Goal: Information Seeking & Learning: Learn about a topic

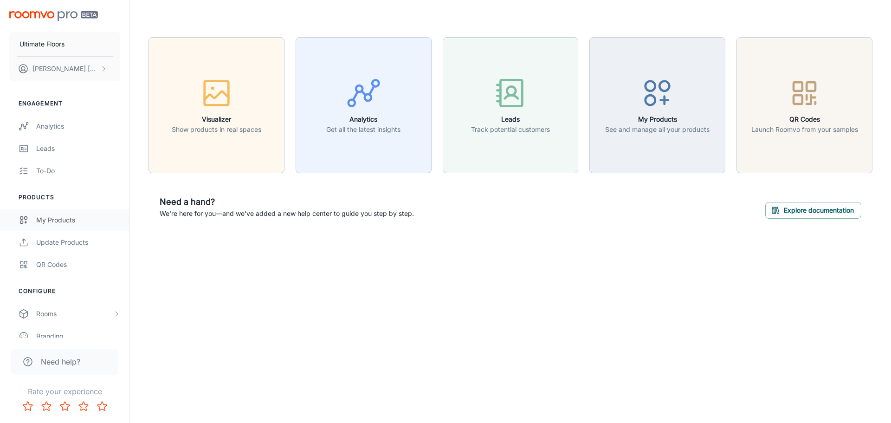
click at [56, 222] on div "My Products" at bounding box center [78, 220] width 84 height 10
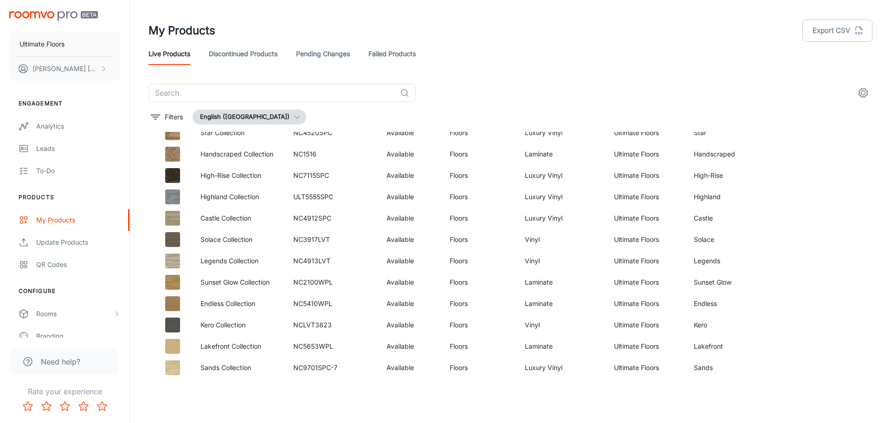
scroll to position [617, 0]
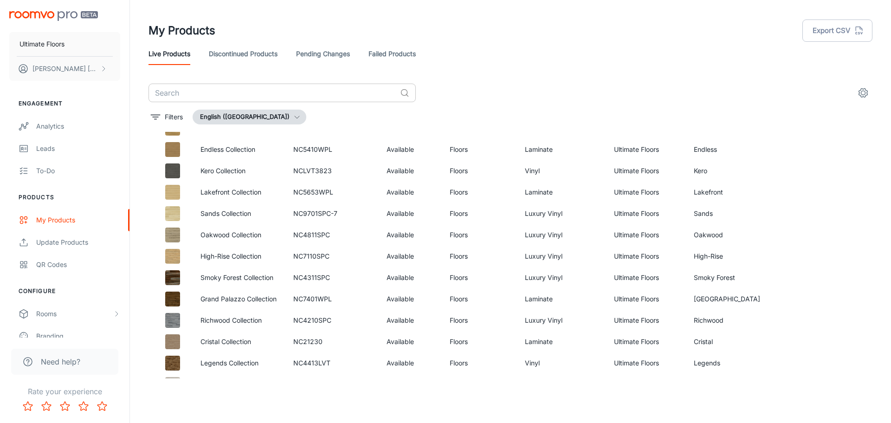
click at [225, 90] on input "text" at bounding box center [272, 93] width 248 height 19
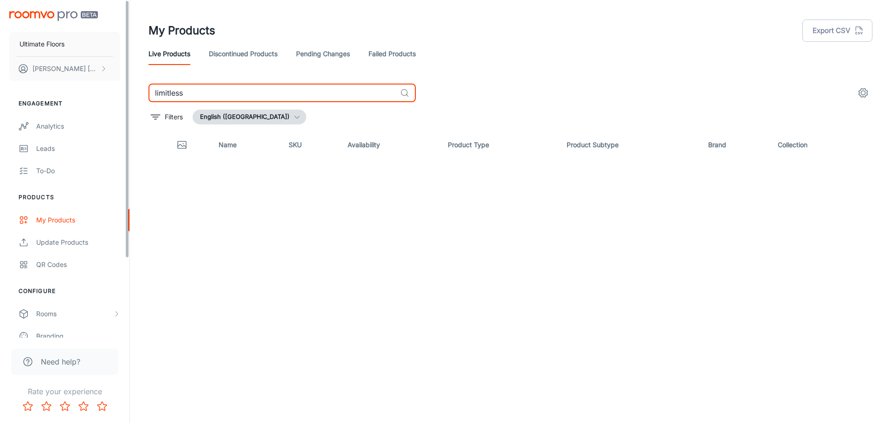
drag, startPoint x: 128, startPoint y: 193, endPoint x: 140, endPoint y: 91, distance: 102.8
click at [140, 91] on div "Ultimate Floors [PERSON_NAME] Engagement Analytics Leads To-do Products My Prod…" at bounding box center [445, 207] width 891 height 415
type input "limitless"
click at [178, 142] on icon "Thumbnail" at bounding box center [181, 144] width 11 height 11
click at [185, 86] on input "limitless" at bounding box center [272, 93] width 248 height 19
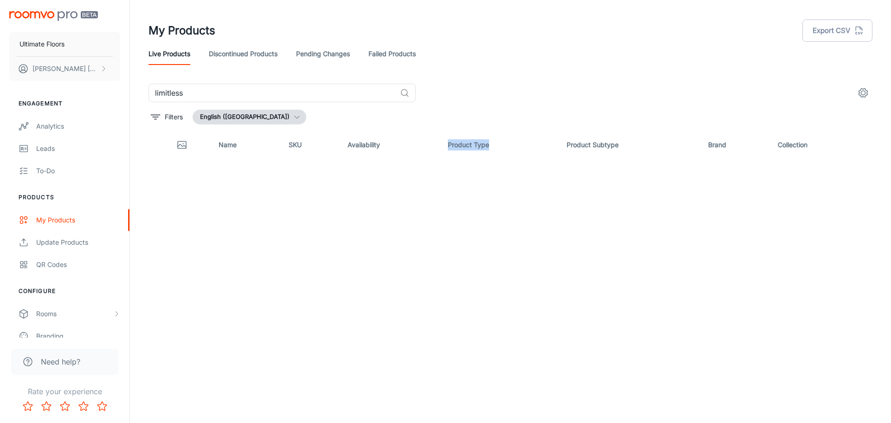
drag, startPoint x: 444, startPoint y: 145, endPoint x: 491, endPoint y: 142, distance: 47.0
click at [491, 142] on th "Product Type" at bounding box center [499, 145] width 119 height 26
click at [453, 143] on th "Product Type" at bounding box center [499, 145] width 119 height 26
drag, startPoint x: 465, startPoint y: 148, endPoint x: 481, endPoint y: 151, distance: 16.0
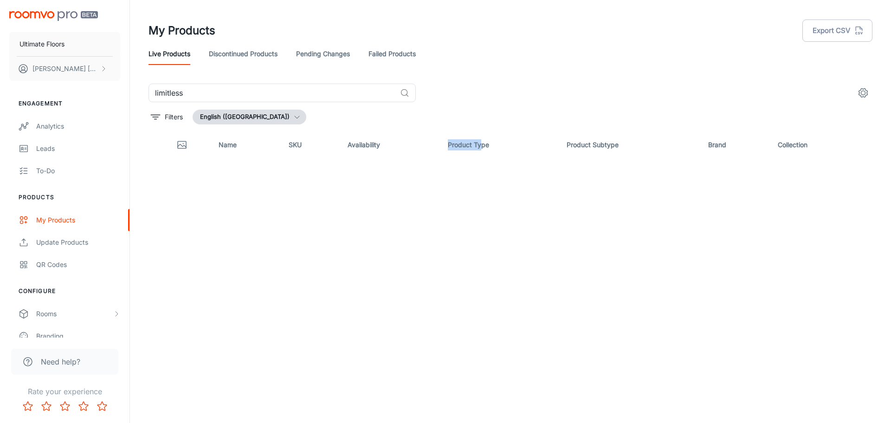
click at [481, 151] on th "Product Type" at bounding box center [499, 145] width 119 height 26
click at [476, 151] on th "Product Type" at bounding box center [499, 145] width 119 height 26
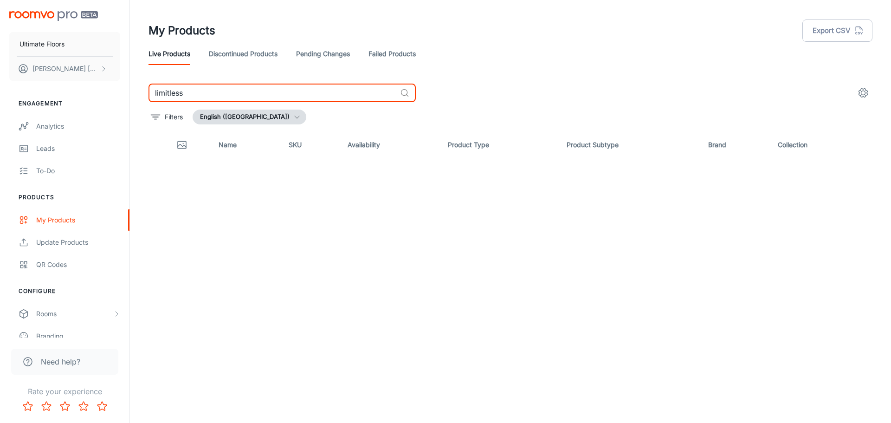
drag, startPoint x: 167, startPoint y: 97, endPoint x: 173, endPoint y: 96, distance: 5.7
click at [167, 97] on input "limitless" at bounding box center [272, 93] width 248 height 19
click at [200, 94] on input "limitless" at bounding box center [272, 93] width 248 height 19
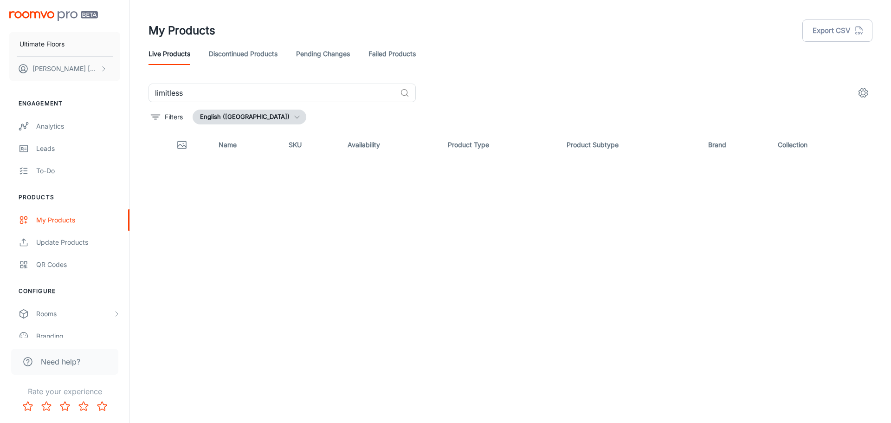
click at [481, 97] on div "limitless ​" at bounding box center [510, 93] width 724 height 19
click at [321, 95] on input "limitless" at bounding box center [272, 93] width 248 height 19
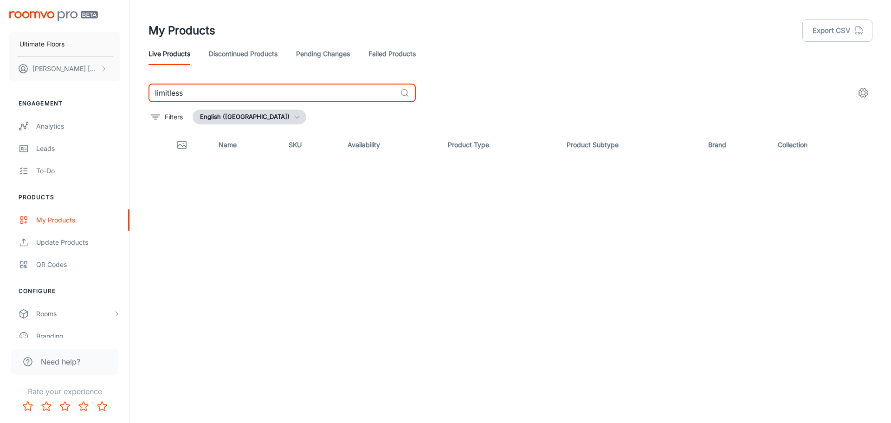
click at [359, 94] on input "limitless" at bounding box center [272, 93] width 248 height 19
click at [358, 94] on input "limitless" at bounding box center [272, 93] width 248 height 19
click at [443, 130] on div "limitless ​ Filters English ([GEOGRAPHIC_DATA]) Name SKU Availability Product T…" at bounding box center [510, 231] width 724 height 295
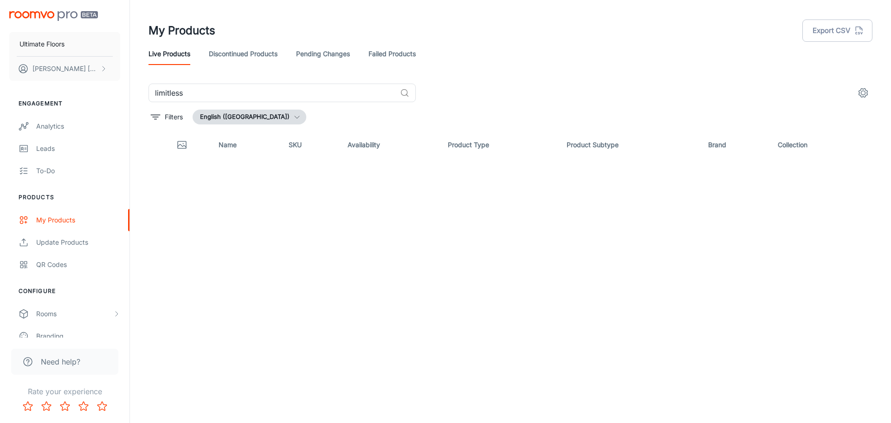
click at [460, 160] on div "Name SKU Availability Product Type Product Subtype Brand Collection" at bounding box center [510, 255] width 724 height 246
click at [399, 34] on div "My Products Export CSV" at bounding box center [510, 31] width 724 height 24
drag, startPoint x: 202, startPoint y: 91, endPoint x: 201, endPoint y: 99, distance: 8.0
click at [204, 96] on input "limitless" at bounding box center [272, 93] width 248 height 19
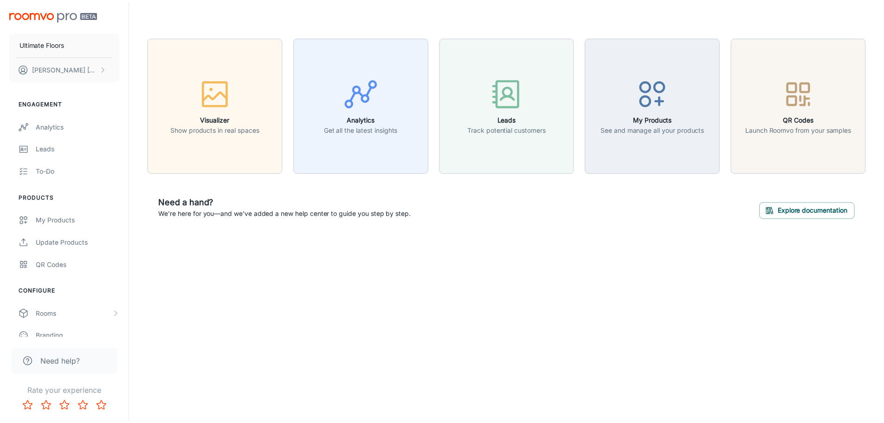
scroll to position [103, 0]
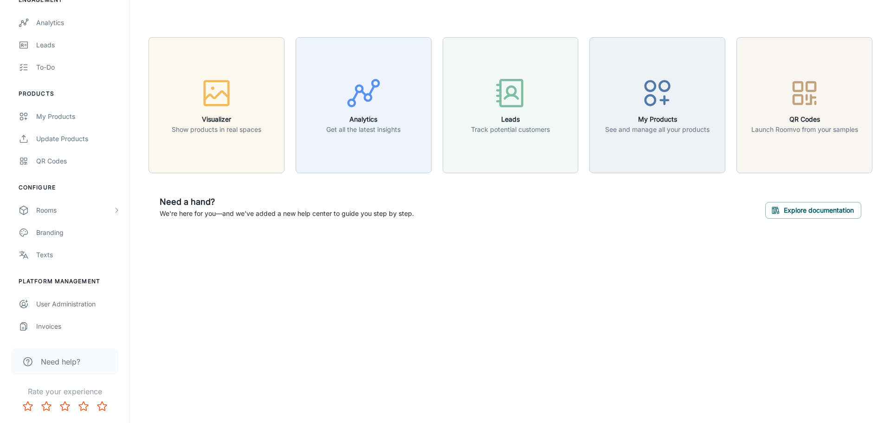
click at [53, 362] on span "Need help?" at bounding box center [60, 361] width 39 height 11
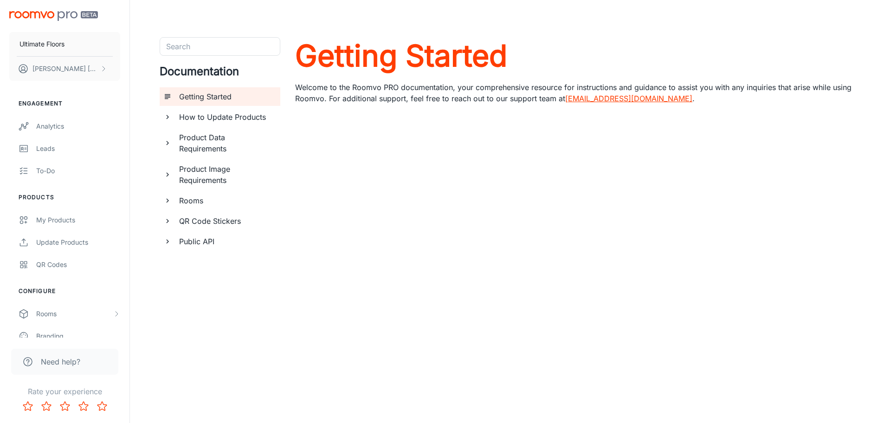
click at [171, 219] on icon "documentation page list" at bounding box center [167, 221] width 8 height 8
click at [170, 219] on icon "documentation page list" at bounding box center [167, 221] width 8 height 8
